Goal: Task Accomplishment & Management: Complete application form

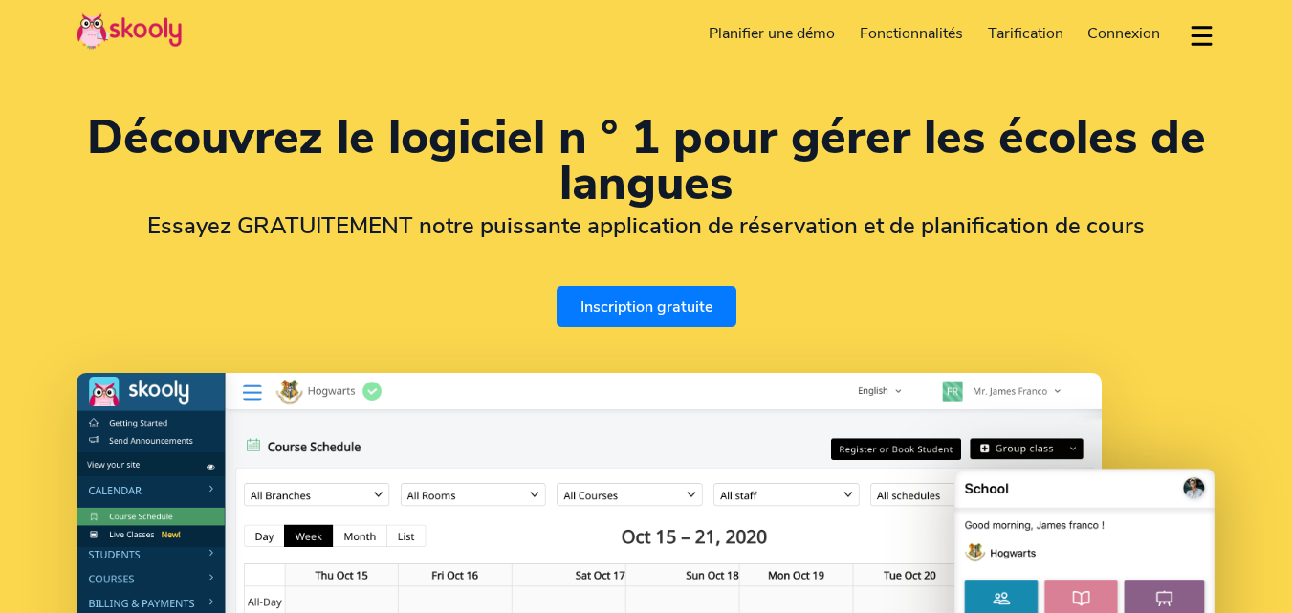
select select "fr"
select select "213"
select select "Algeria"
select select "[GEOGRAPHIC_DATA]/[GEOGRAPHIC_DATA]"
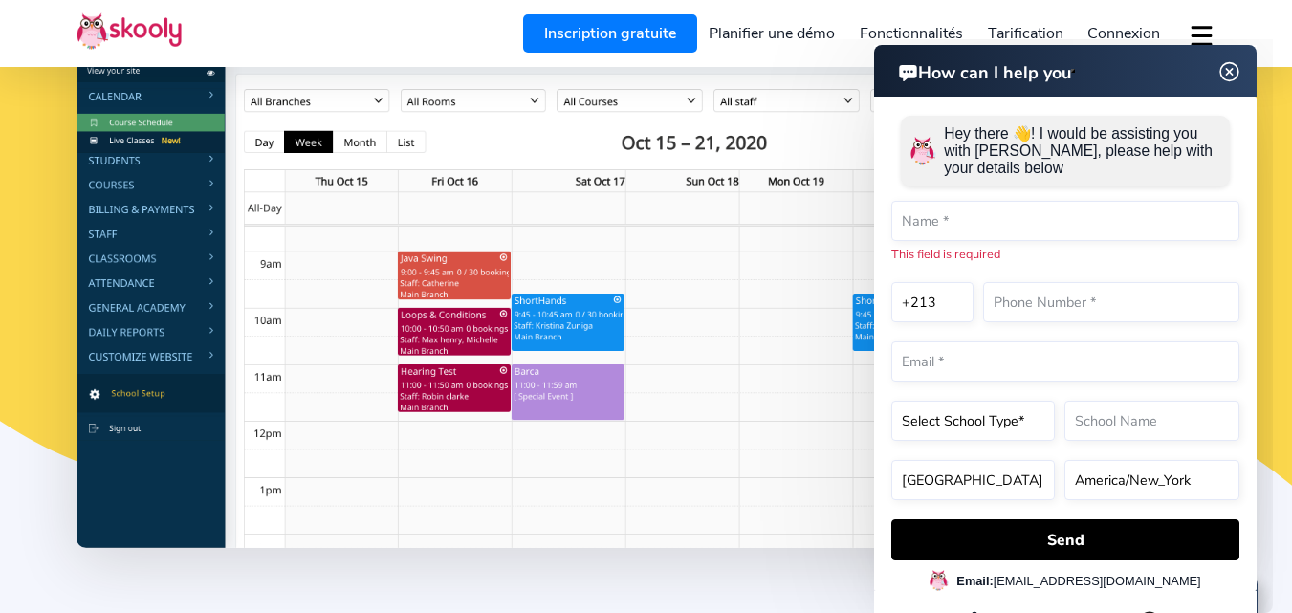
scroll to position [395, 0]
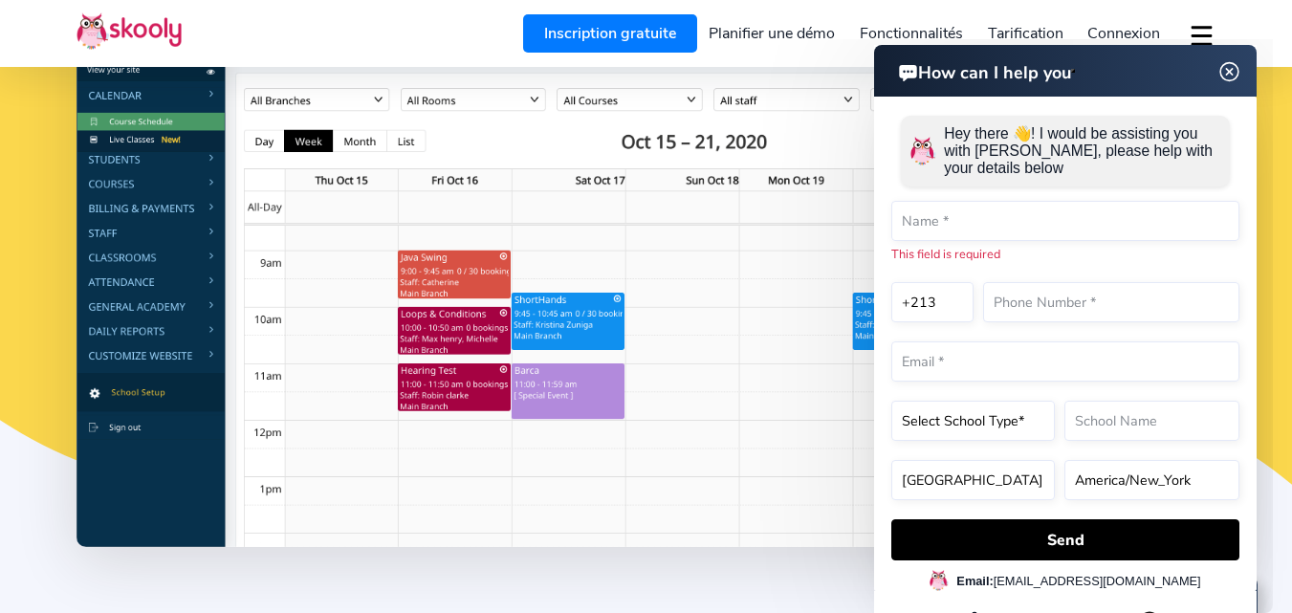
click at [1224, 70] on img at bounding box center [1229, 72] width 36 height 24
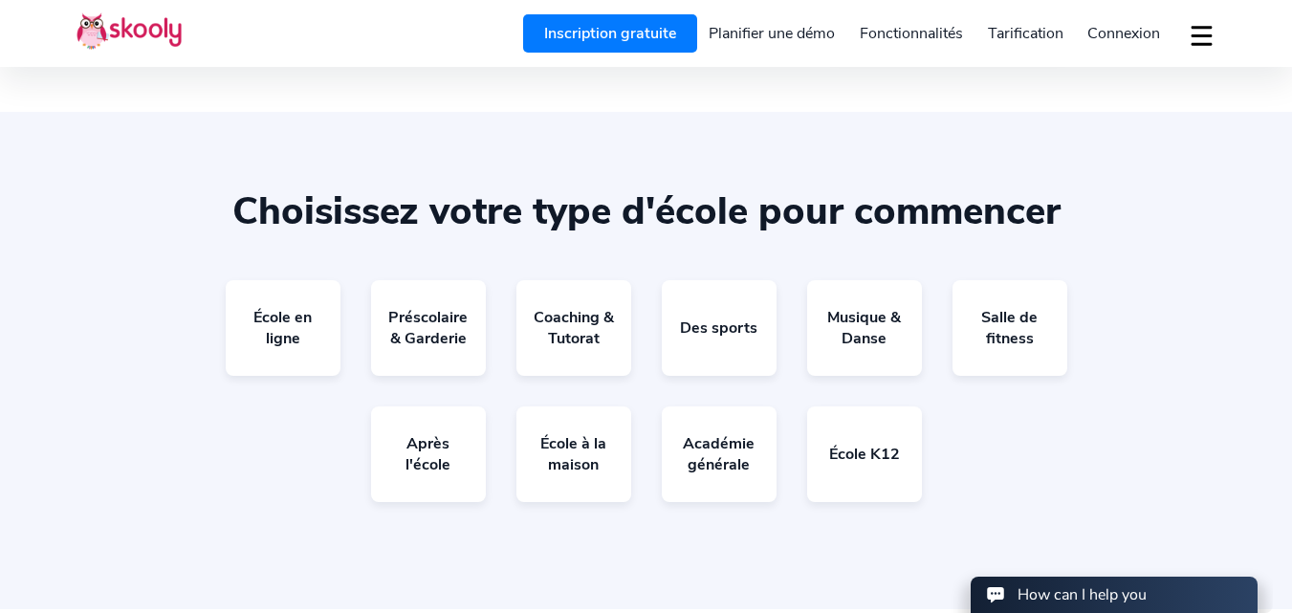
scroll to position [3503, 0]
click at [289, 317] on link "École en ligne" at bounding box center [283, 327] width 115 height 96
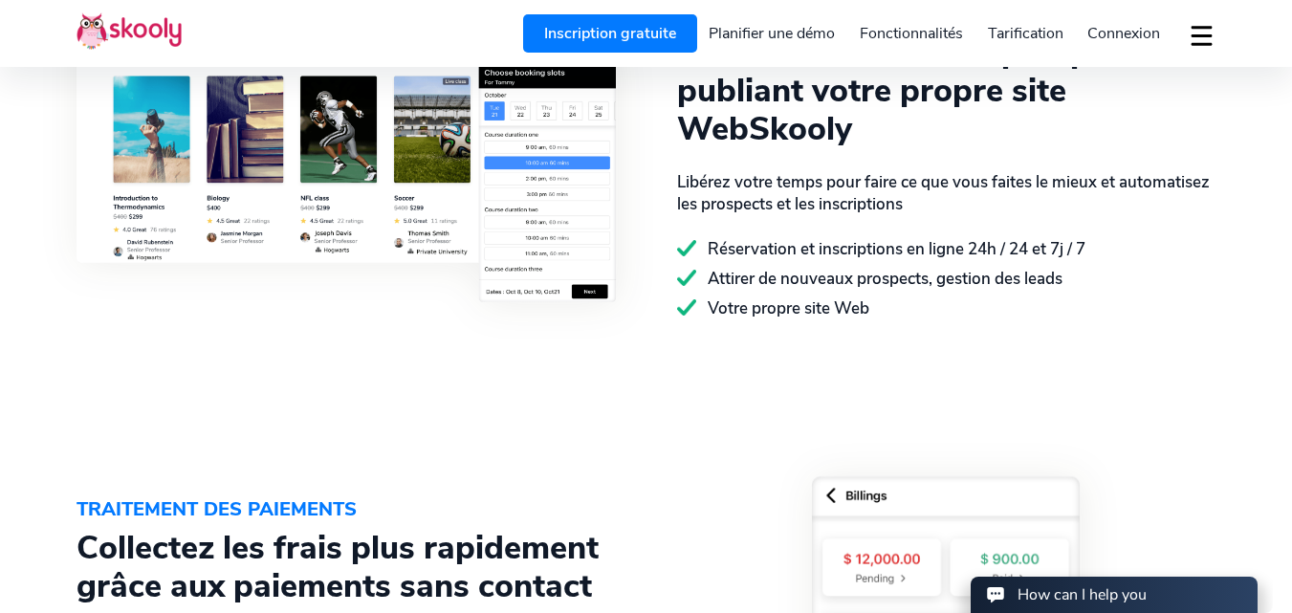
scroll to position [2566, 0]
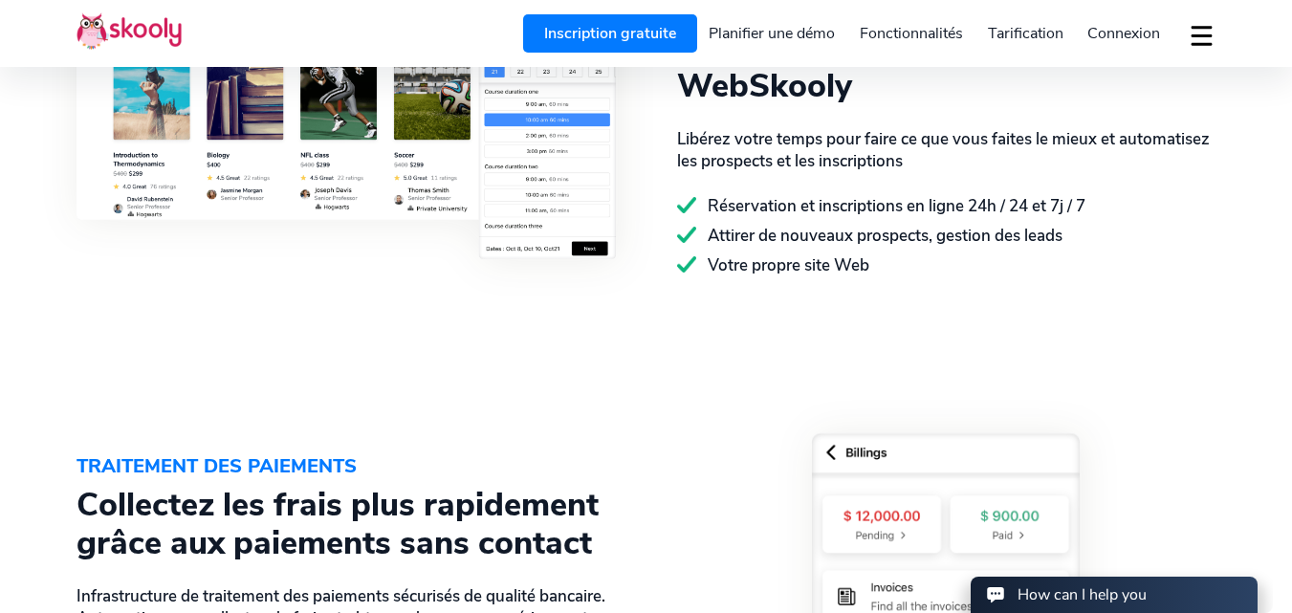
drag, startPoint x: 516, startPoint y: 388, endPoint x: 515, endPoint y: 448, distance: 60.2
click at [515, 448] on div "TRAITEMENT DES PAIEMENTS Collectez les frais plus rapidement grâce aux paiement…" at bounding box center [645, 623] width 1139 height 695
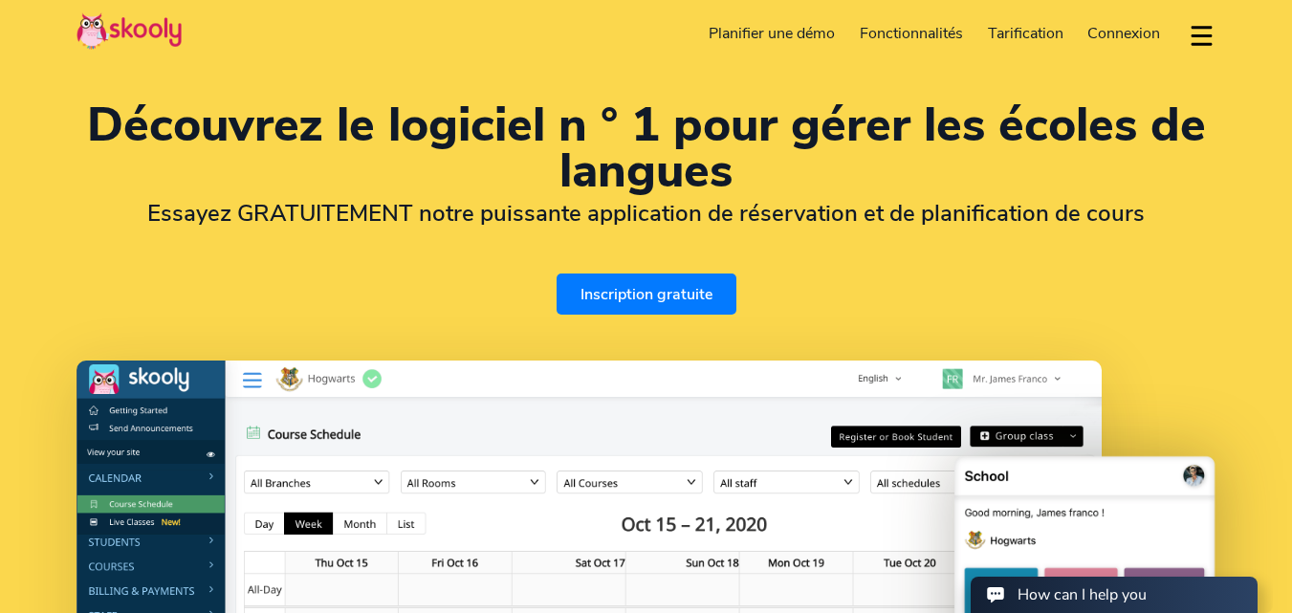
scroll to position [3, 0]
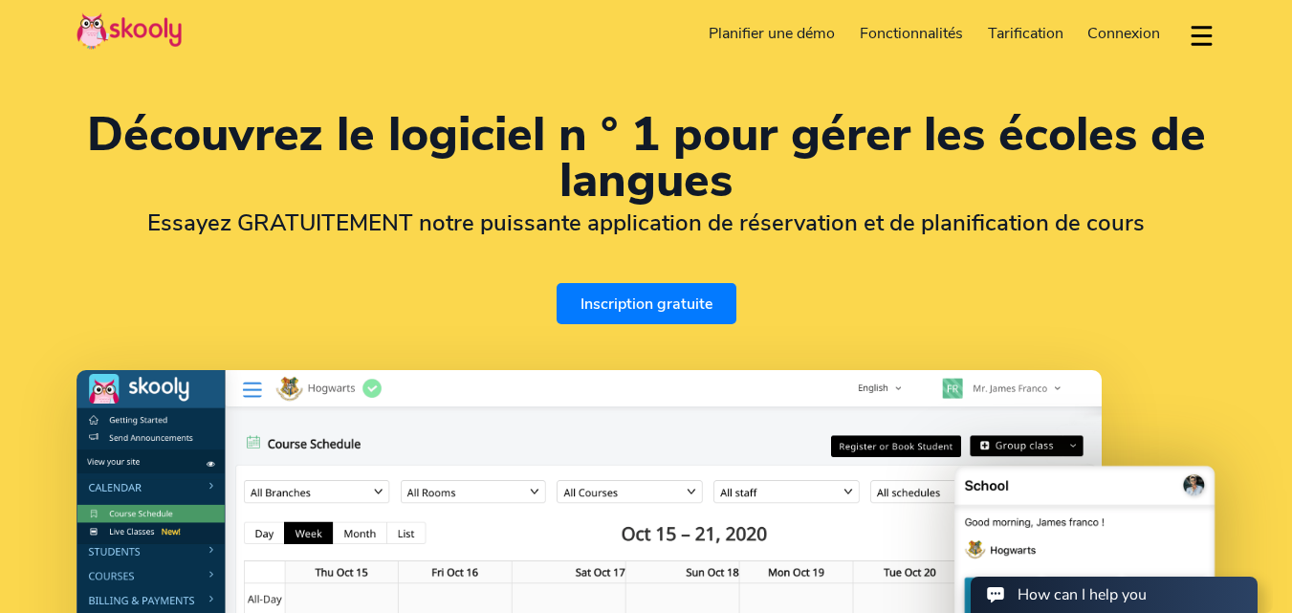
click at [625, 312] on link "Inscription gratuite" at bounding box center [646, 303] width 180 height 41
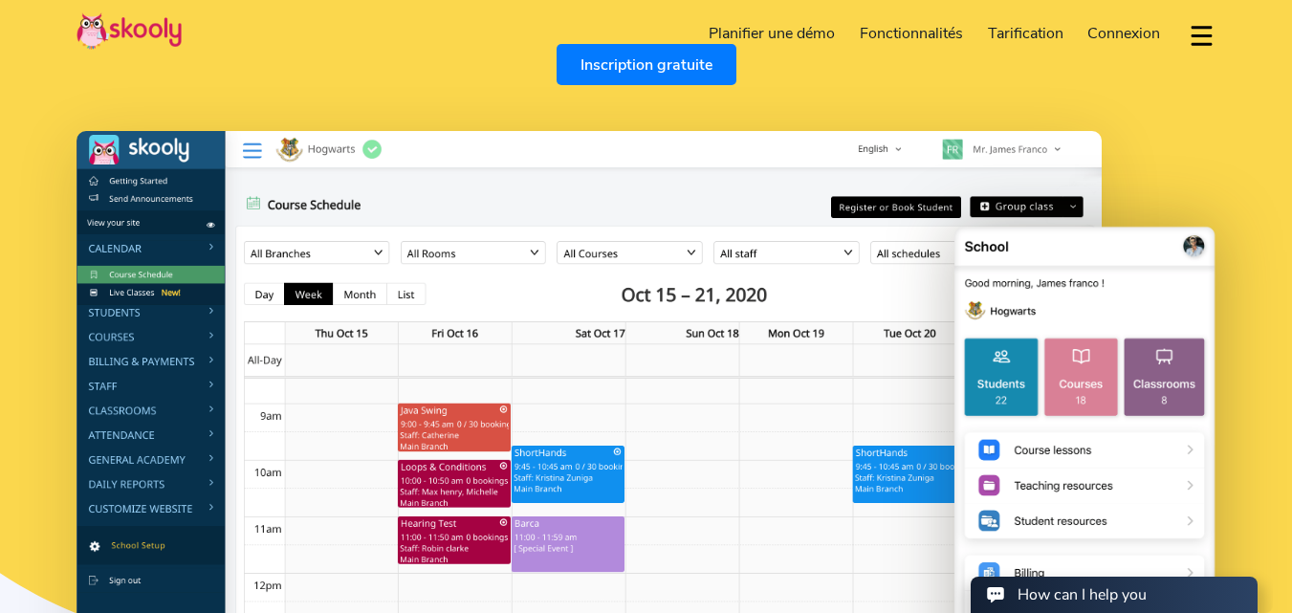
scroll to position [0, 0]
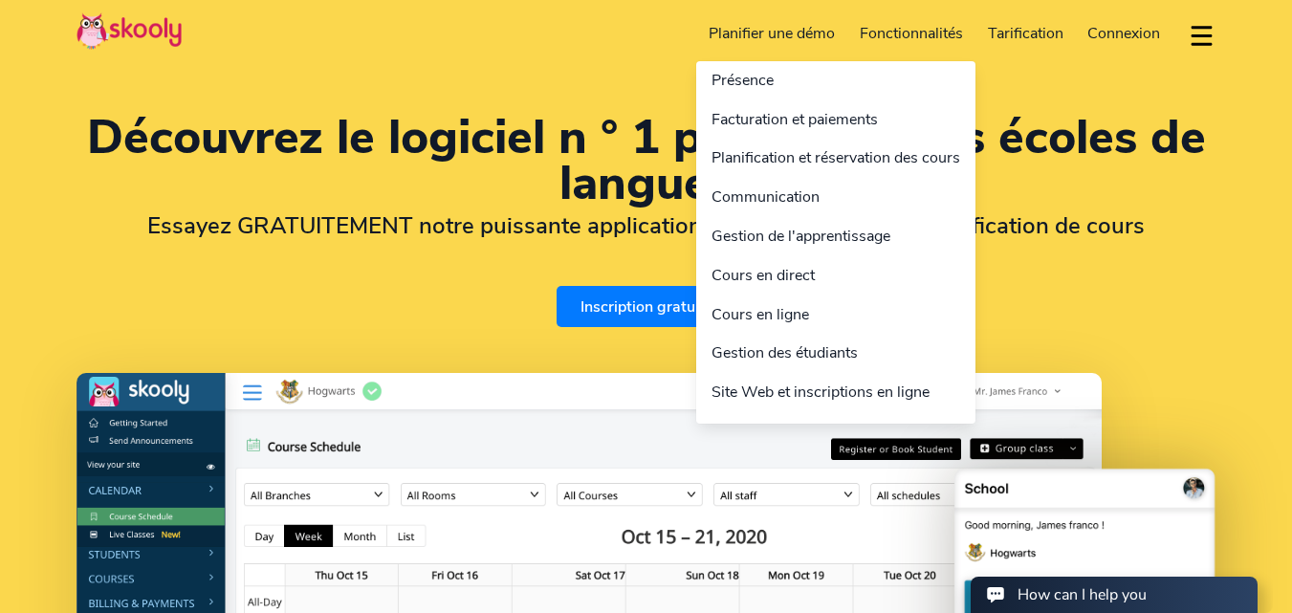
click at [854, 37] on link "Fonctionnalités" at bounding box center [911, 33] width 128 height 31
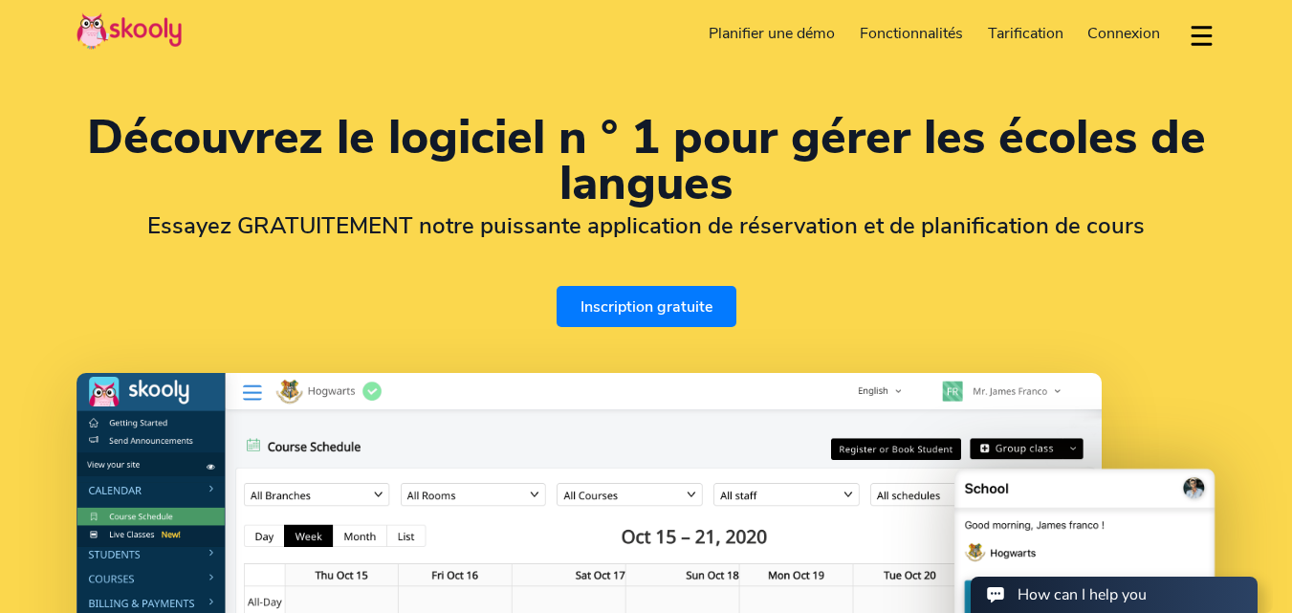
click at [1187, 36] on button "dropdown menu" at bounding box center [1201, 35] width 28 height 44
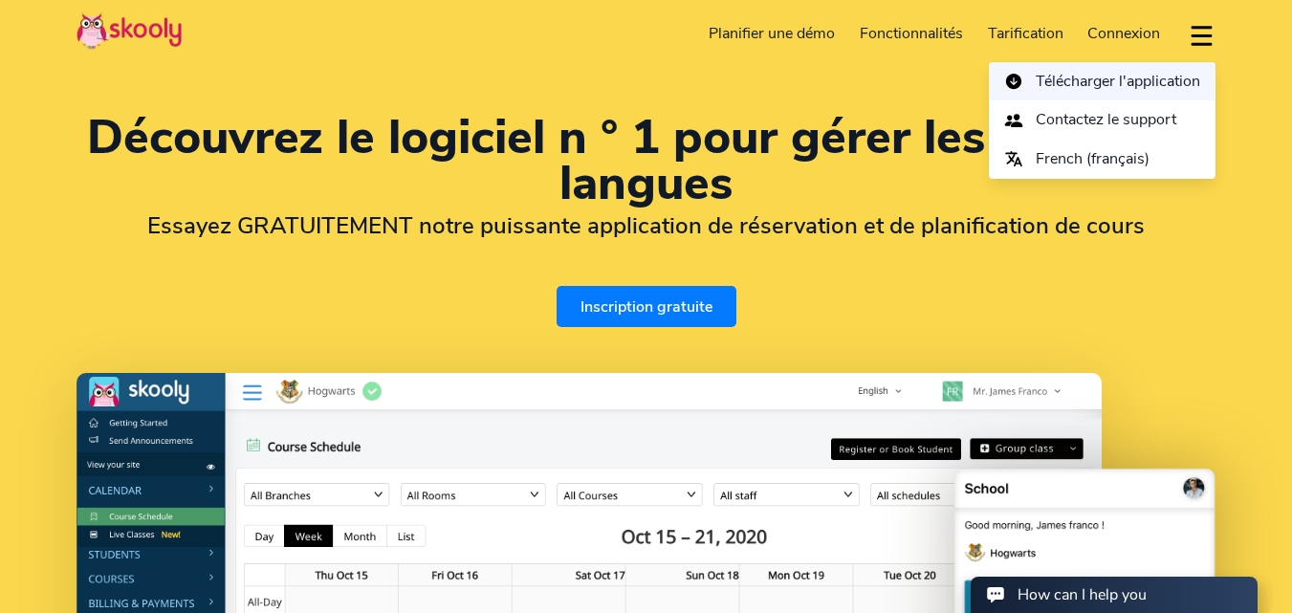
click at [1156, 77] on span "Télécharger l'application" at bounding box center [1117, 82] width 164 height 28
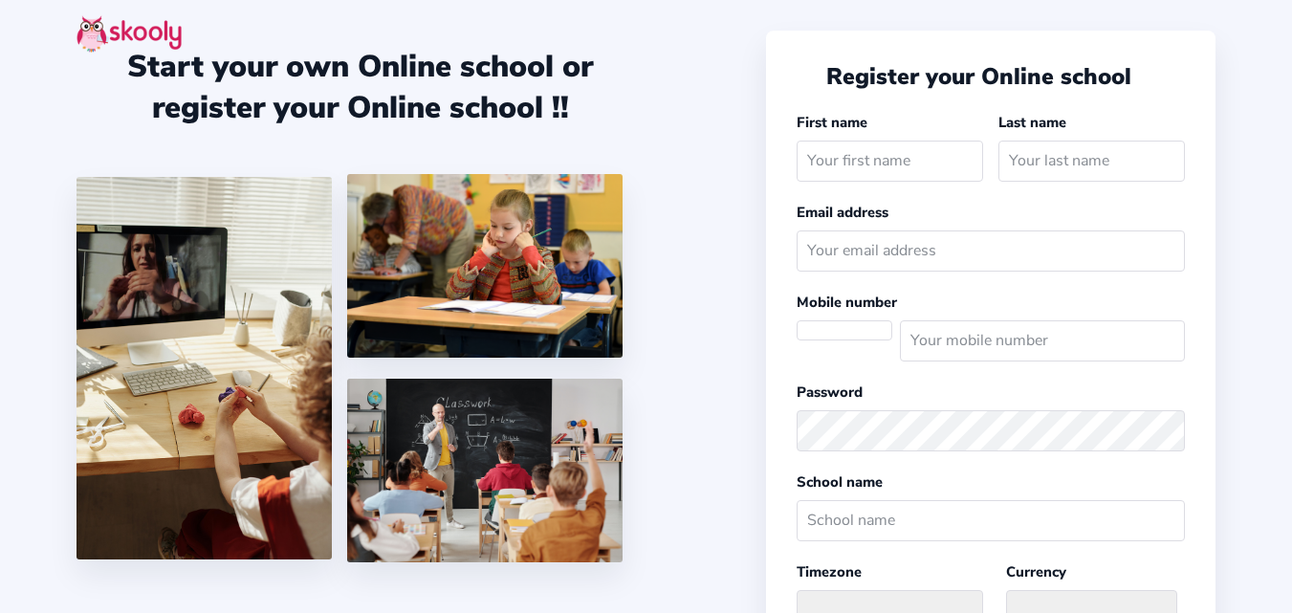
select select "[GEOGRAPHIC_DATA]/[GEOGRAPHIC_DATA]"
select select "DZD دج"
select select "DZ"
click at [810, 82] on icon "Arrow Back" at bounding box center [806, 76] width 21 height 21
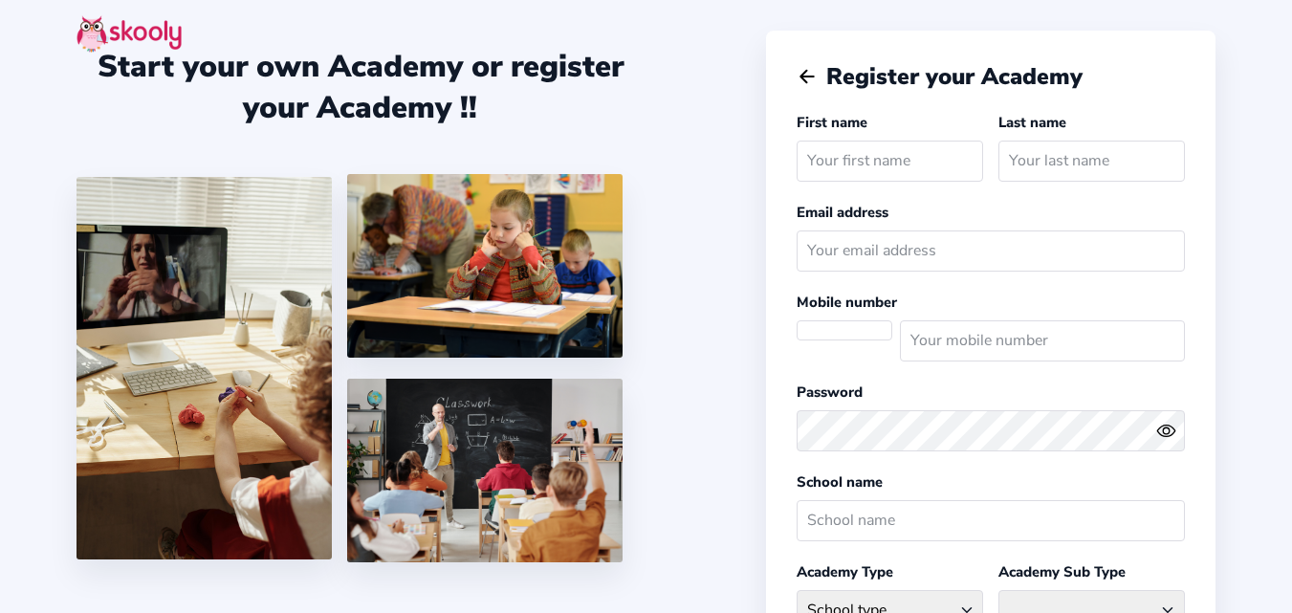
select select
select select "DZ"
select select "[GEOGRAPHIC_DATA]/[GEOGRAPHIC_DATA]"
select select "DZD دج"
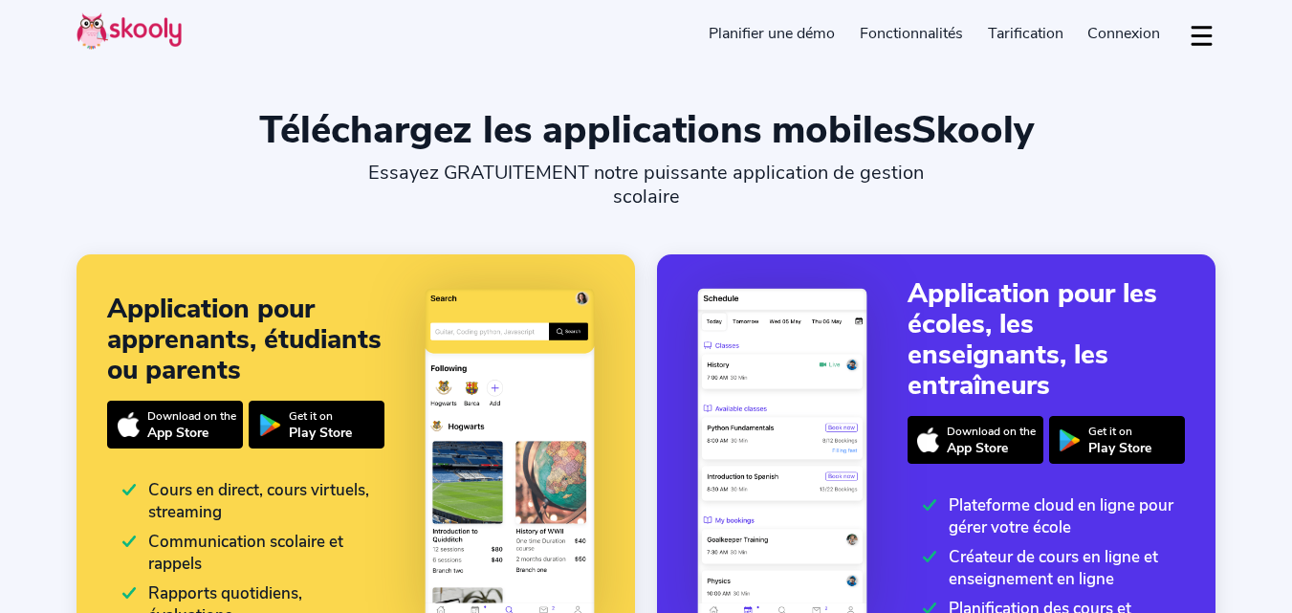
select select "fr"
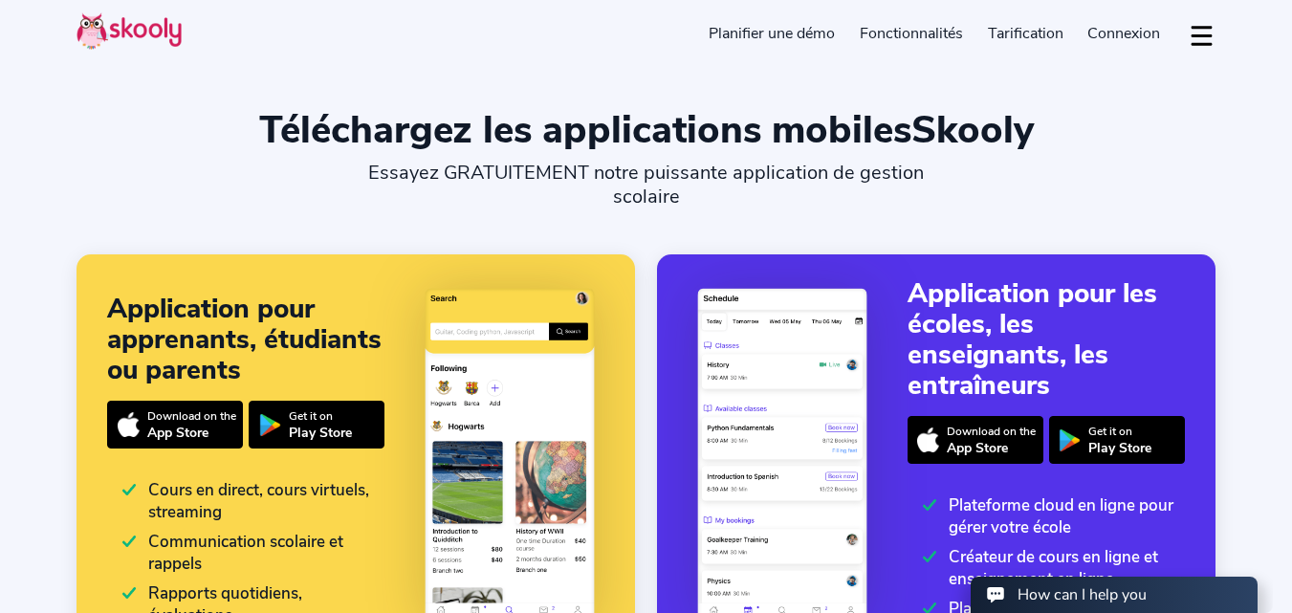
select select "213"
select select "[GEOGRAPHIC_DATA]"
select select "[GEOGRAPHIC_DATA]/[GEOGRAPHIC_DATA]"
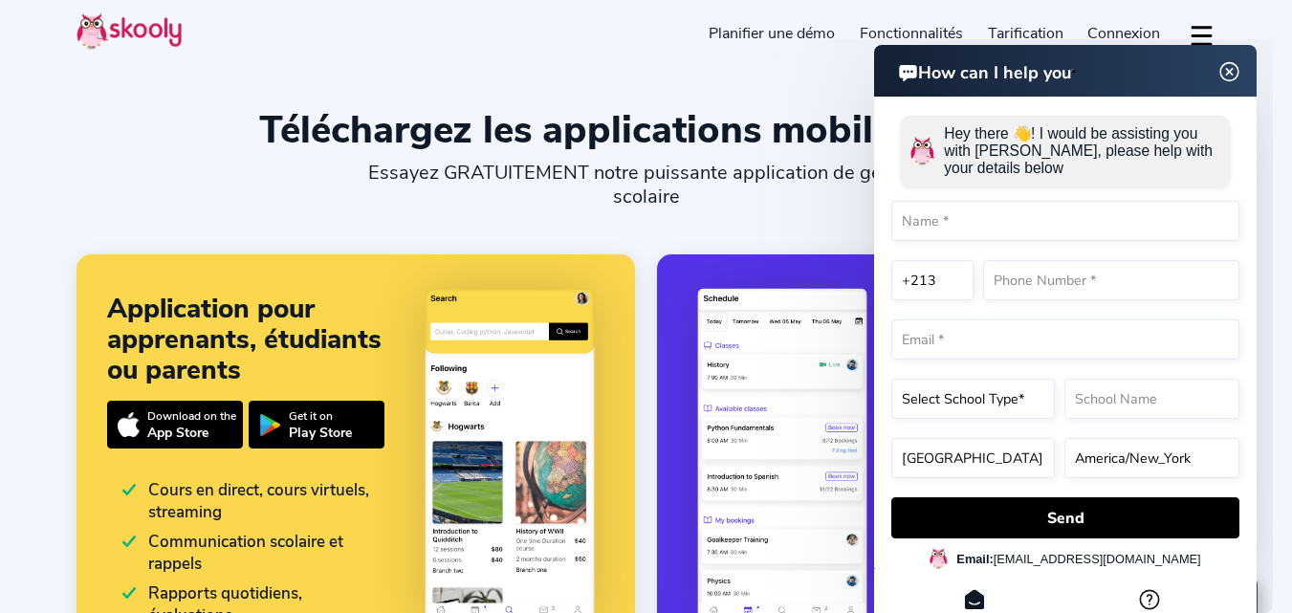
click at [1225, 74] on img at bounding box center [1229, 72] width 36 height 24
